Goal: Use online tool/utility: Use online tool/utility

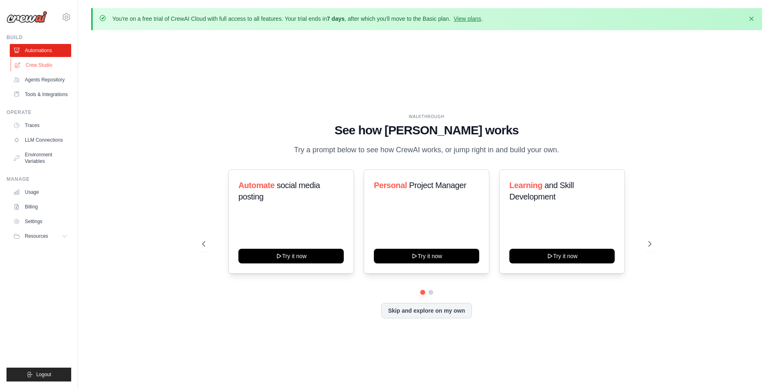
click at [27, 65] on link "Crew Studio" at bounding box center [41, 65] width 61 height 13
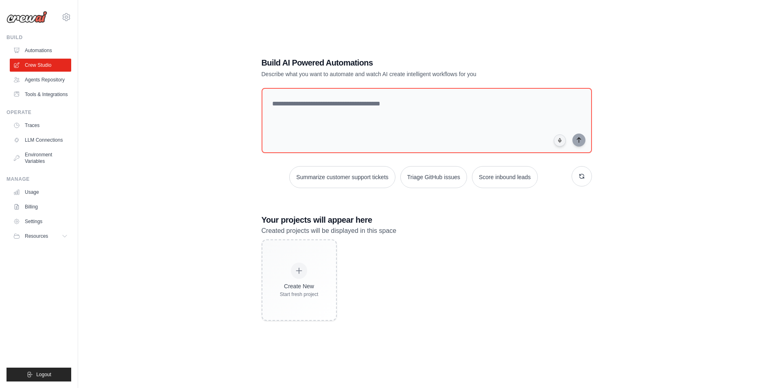
scroll to position [45, 0]
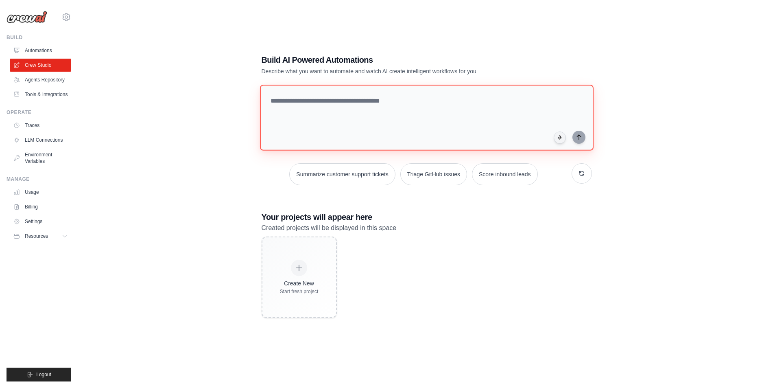
click at [319, 105] on textarea at bounding box center [427, 118] width 334 height 66
